Goal: Task Accomplishment & Management: Use online tool/utility

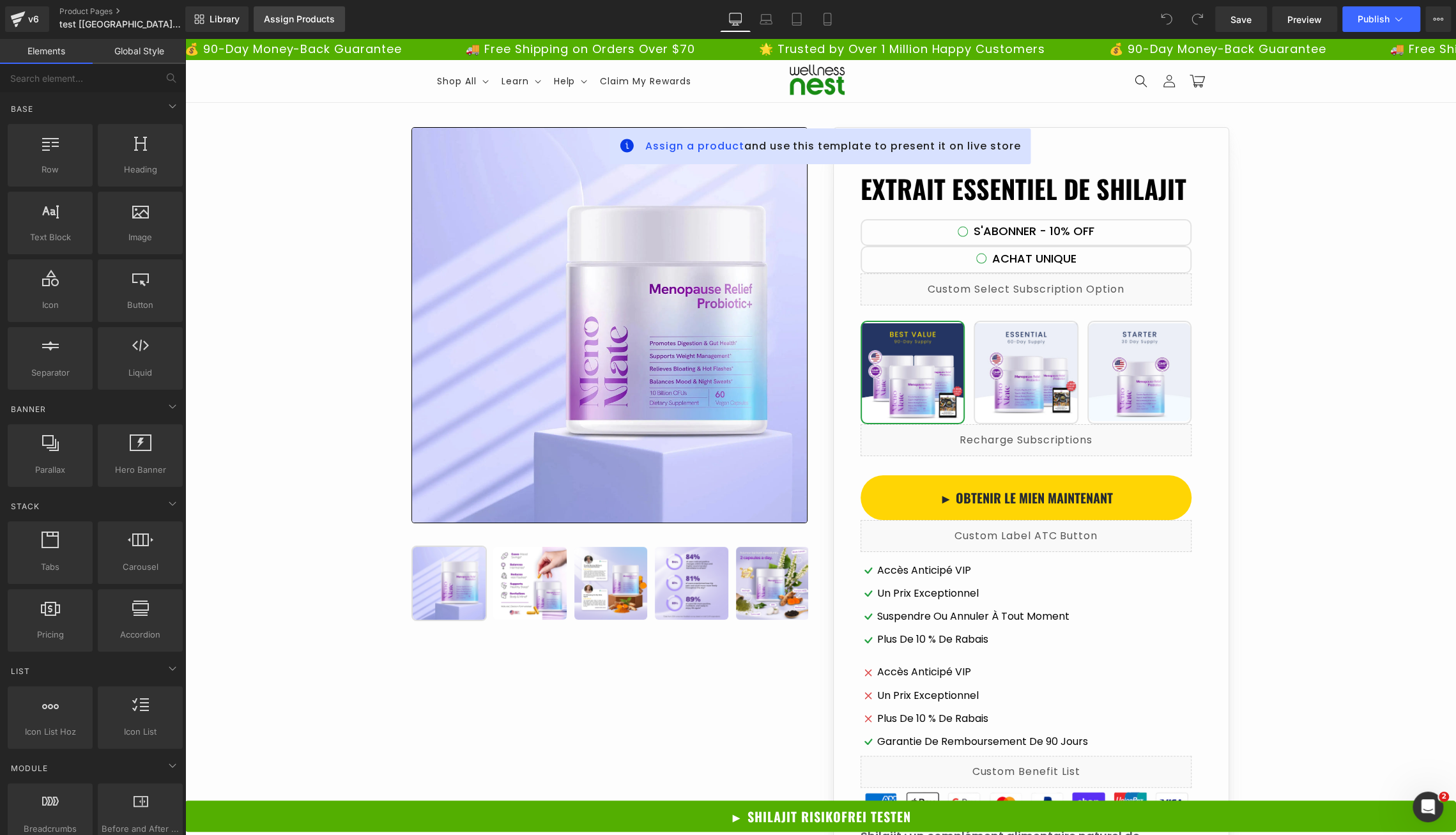
click at [317, 30] on link "Assign Products" at bounding box center [299, 19] width 91 height 26
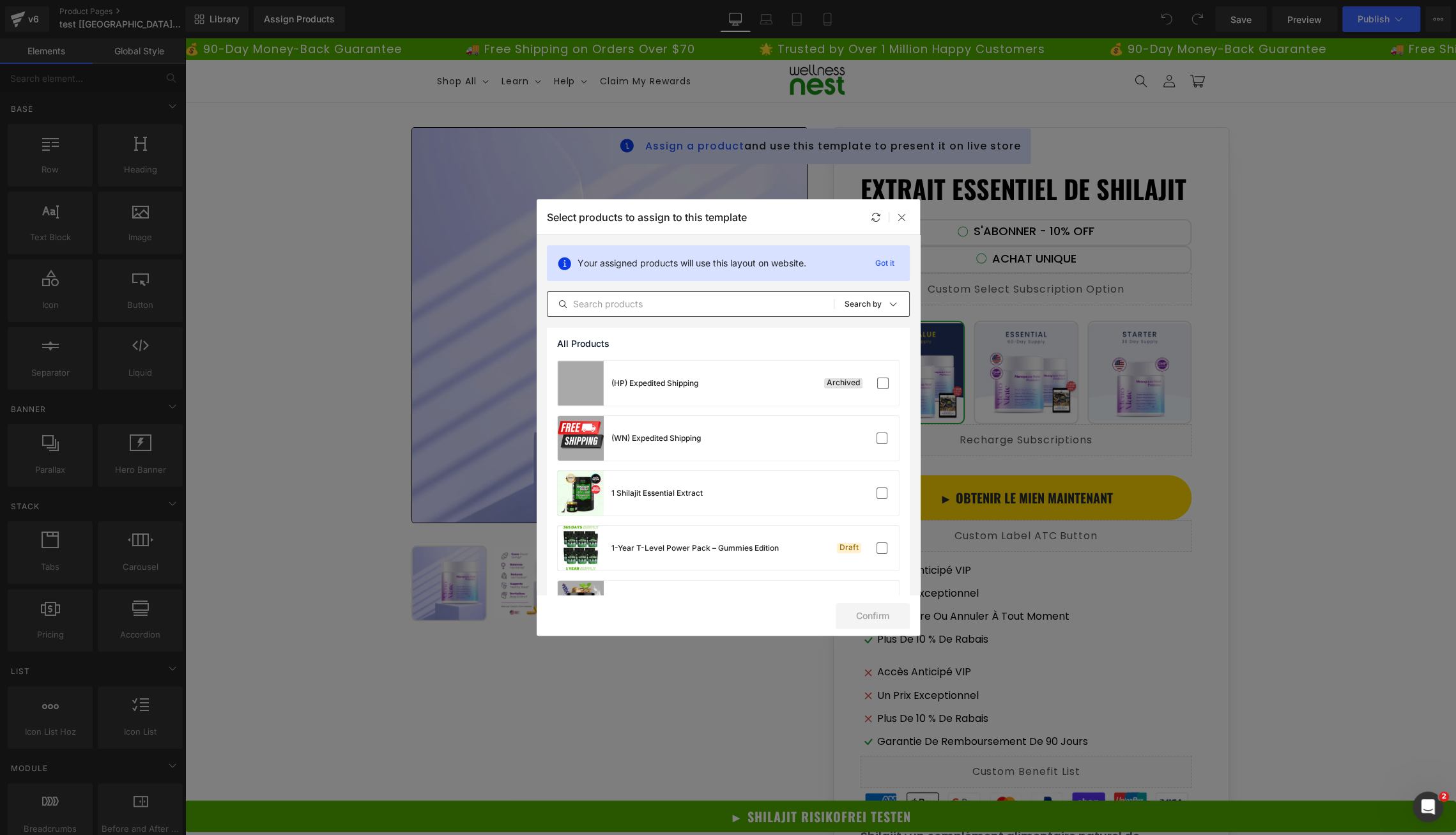
click at [631, 308] on input "text" at bounding box center [691, 304] width 287 height 15
paste input "Ätherischer Shilajit-Extrakt"
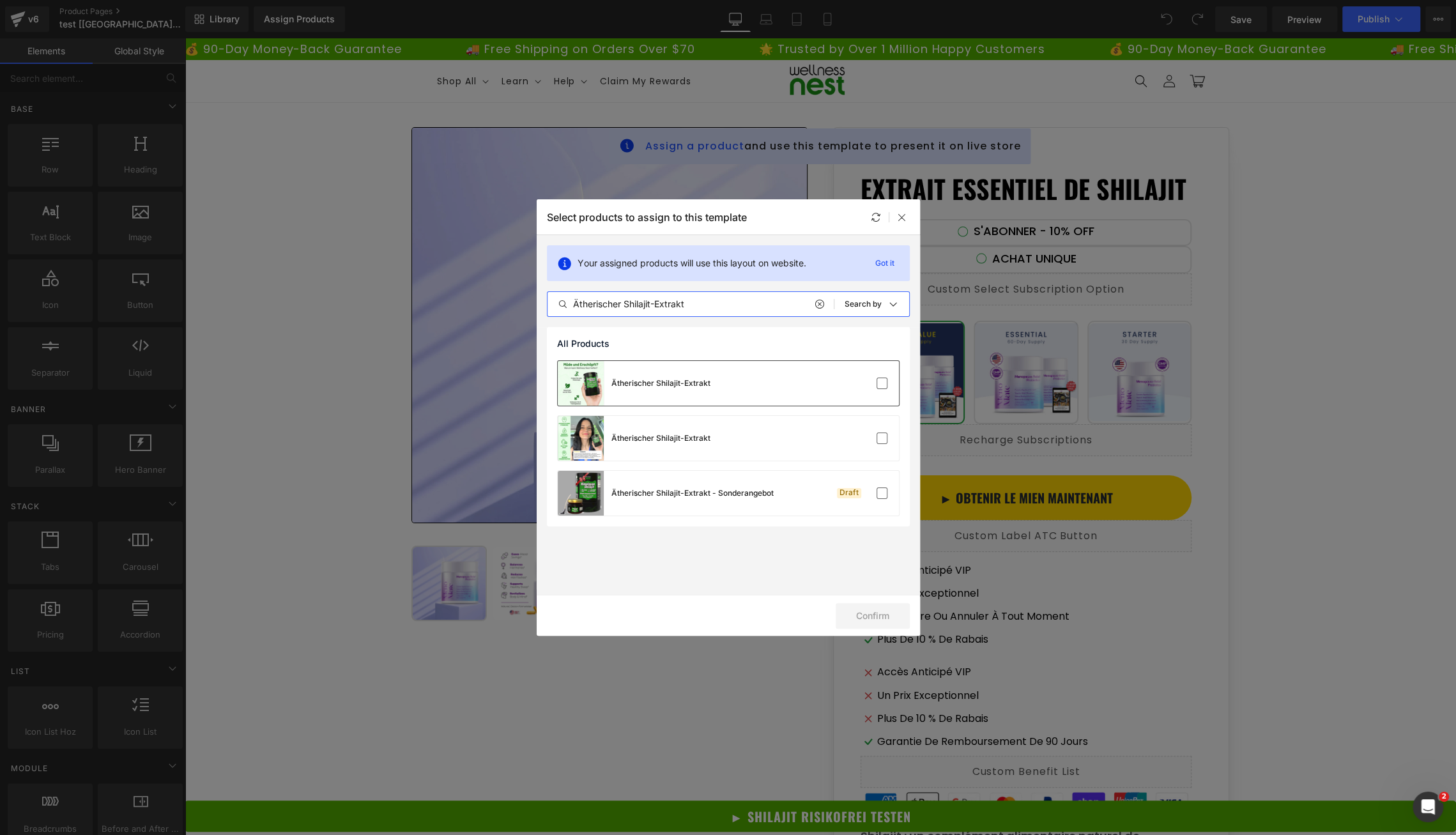
type input "Ätherischer Shilajit-Extrakt"
click at [816, 382] on div "Ätherischer Shilajit-Extrakt" at bounding box center [728, 383] width 341 height 45
click at [875, 611] on button "Confirm" at bounding box center [872, 615] width 74 height 26
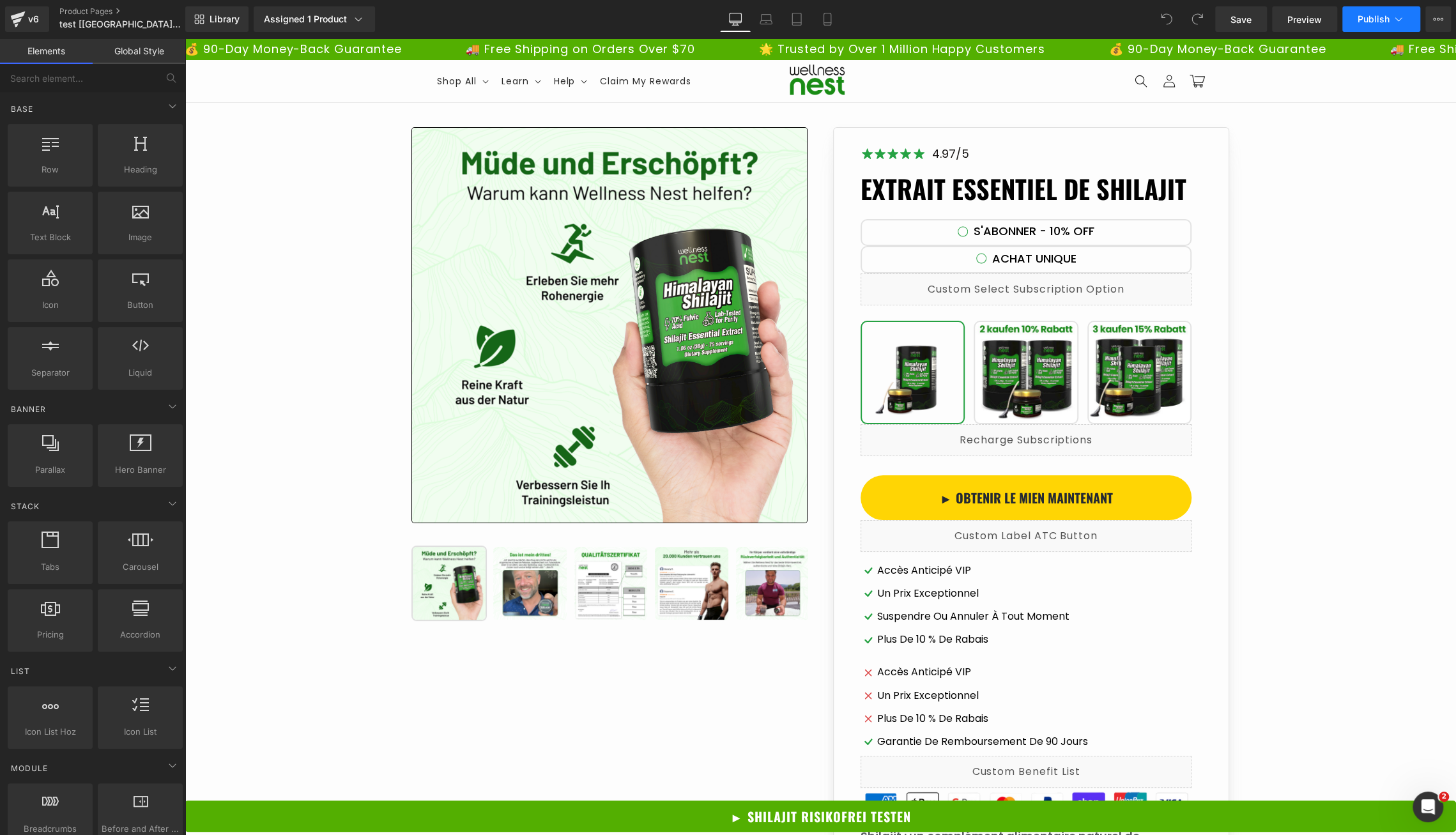
click at [1376, 16] on span "Publish" at bounding box center [1374, 19] width 32 height 10
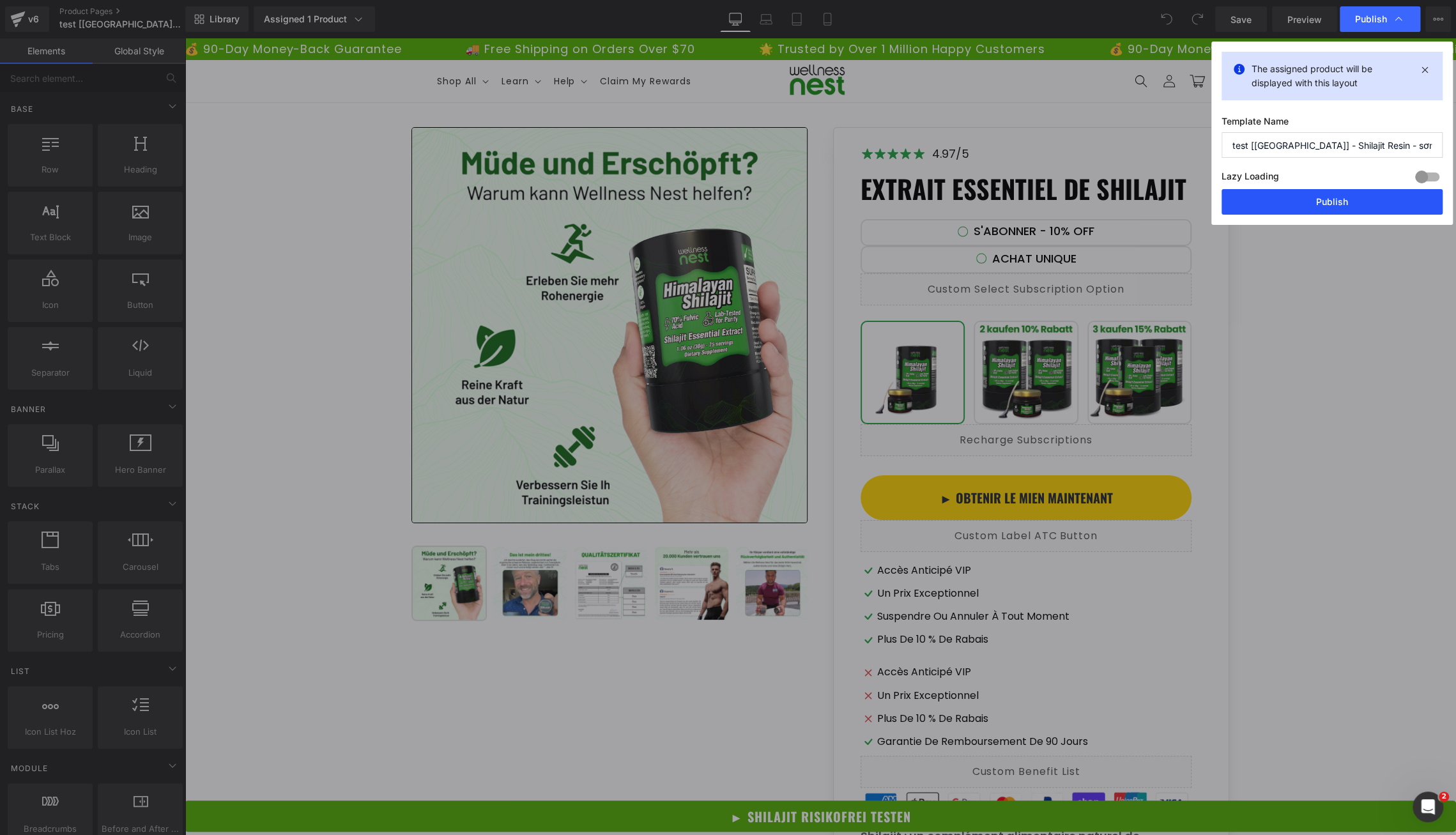
click at [1332, 202] on button "Publish" at bounding box center [1332, 202] width 221 height 26
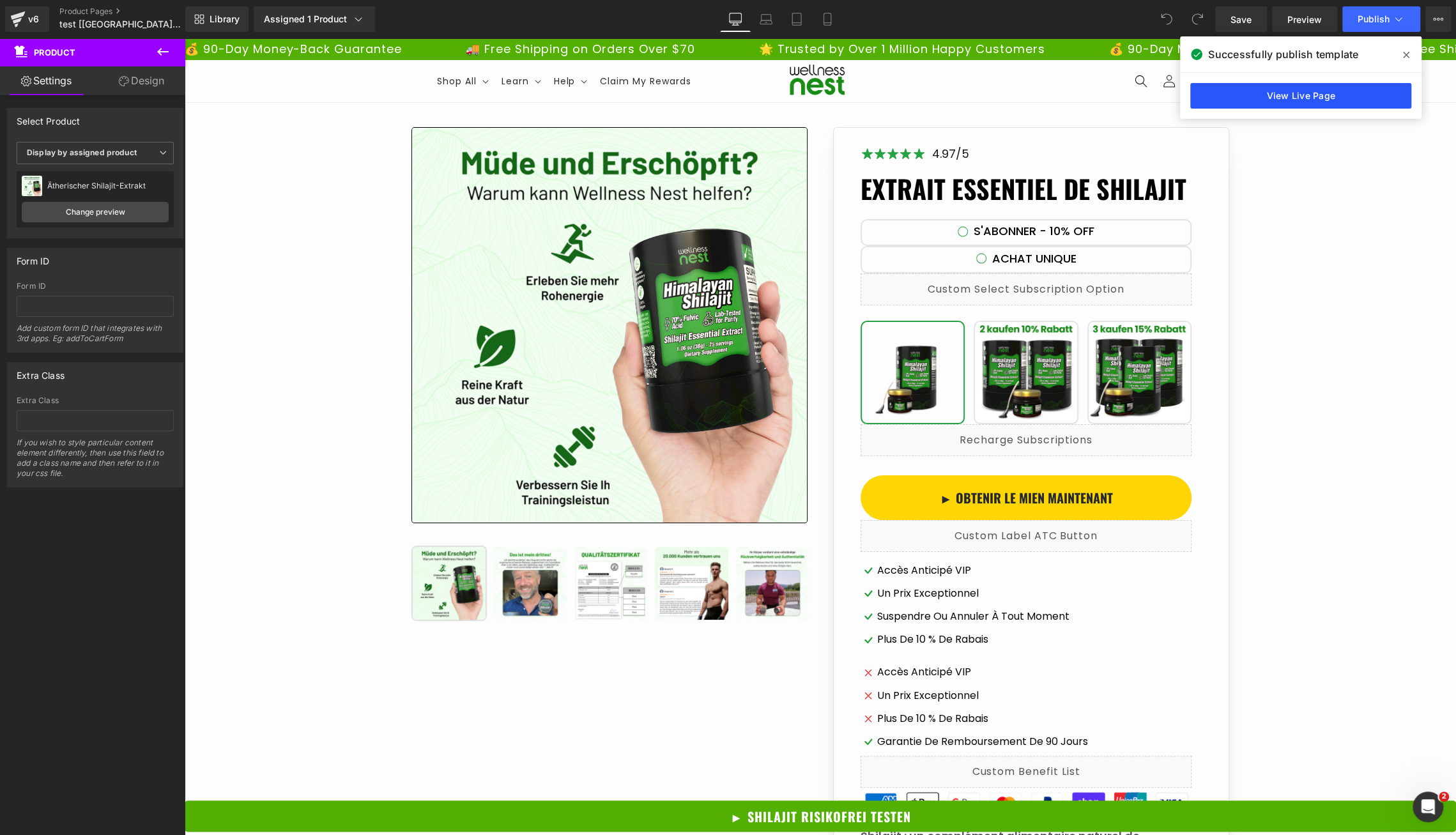
click at [1314, 99] on link "View Live Page" at bounding box center [1301, 96] width 221 height 26
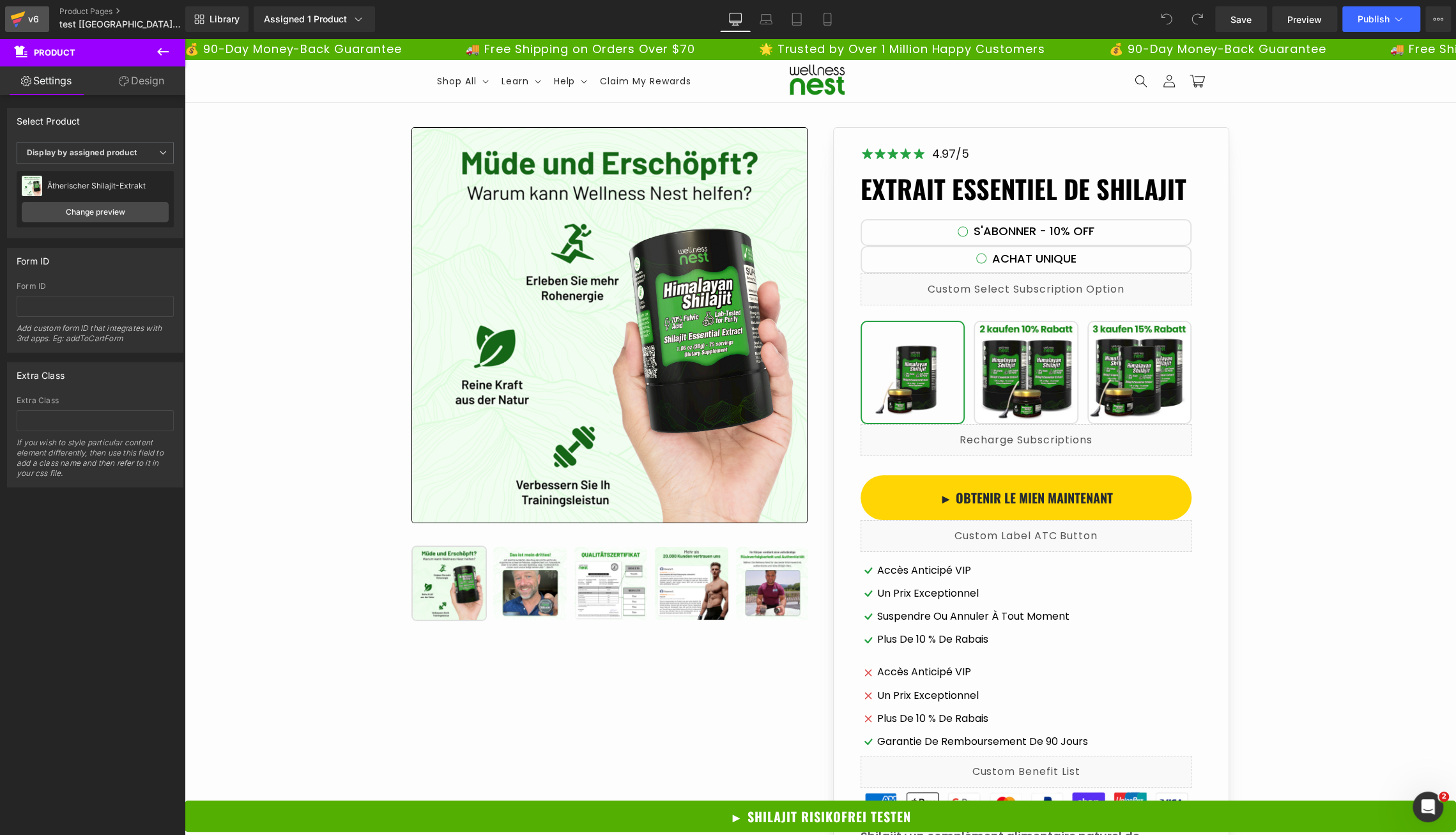
click at [34, 15] on div "v6" at bounding box center [34, 19] width 16 height 17
